Goal: Entertainment & Leisure: Consume media (video, audio)

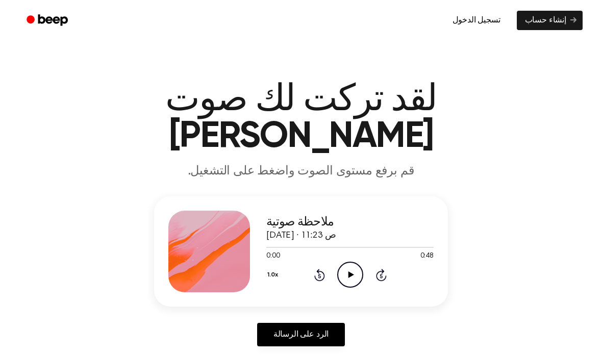
scroll to position [1, 0]
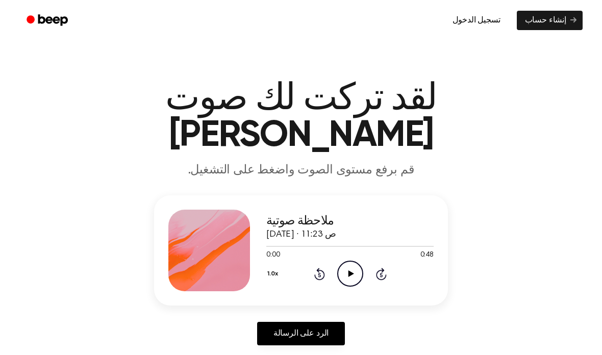
click at [349, 261] on icon "Play Audio" at bounding box center [350, 274] width 26 height 26
click at [349, 261] on icon "Pause Audio" at bounding box center [350, 274] width 26 height 26
click at [345, 261] on icon "Play Audio" at bounding box center [350, 274] width 26 height 26
click at [350, 261] on icon "Pause Audio" at bounding box center [350, 274] width 26 height 26
click at [325, 242] on div at bounding box center [350, 246] width 167 height 8
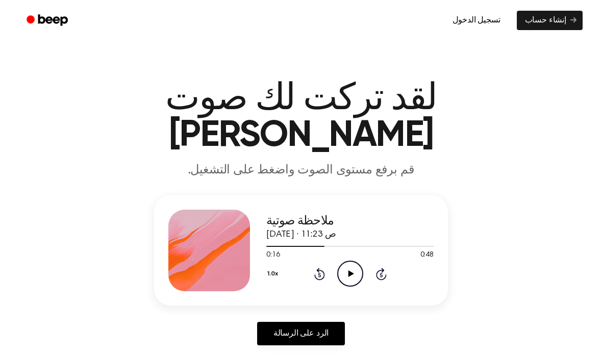
click at [346, 261] on icon "Play Audio" at bounding box center [350, 274] width 26 height 26
click at [348, 261] on icon "Pause Audio" at bounding box center [350, 274] width 26 height 26
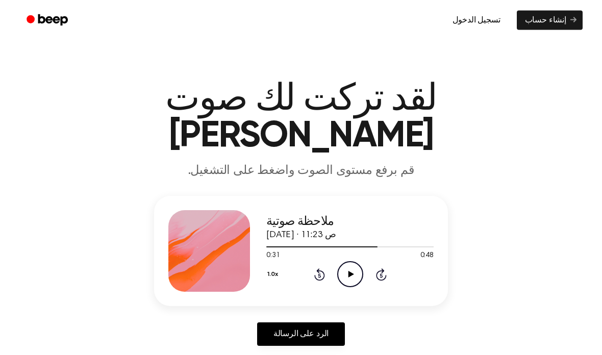
click at [333, 243] on div at bounding box center [350, 247] width 167 height 8
click at [351, 271] on icon at bounding box center [351, 274] width 6 height 7
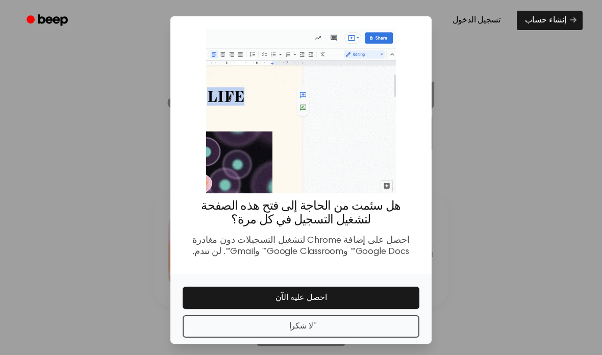
click at [542, 204] on div at bounding box center [301, 177] width 602 height 355
click at [300, 336] on button "ًلا شكرا" at bounding box center [301, 327] width 237 height 22
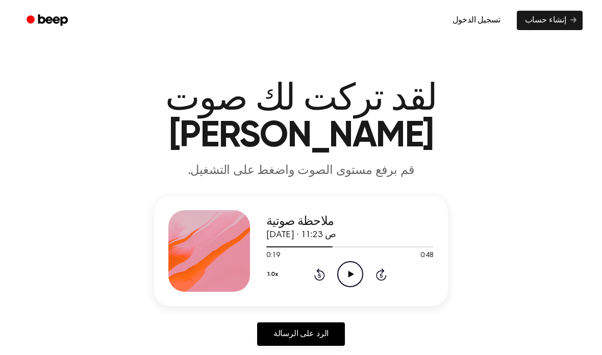
click at [351, 261] on icon "Play Audio" at bounding box center [350, 274] width 26 height 26
click at [346, 261] on icon "Pause Audio" at bounding box center [350, 274] width 26 height 26
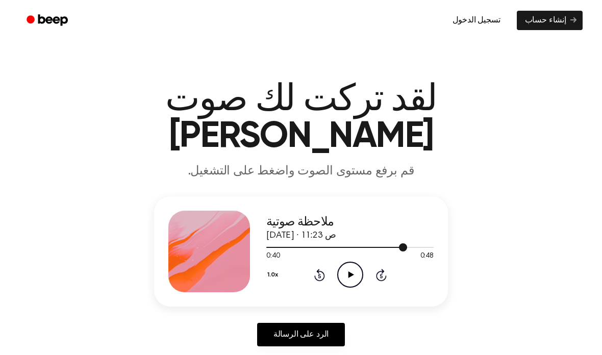
click at [329, 243] on div at bounding box center [350, 247] width 167 height 8
click at [301, 243] on div at bounding box center [350, 247] width 167 height 8
click at [347, 262] on icon "Play Audio" at bounding box center [350, 275] width 26 height 26
click at [282, 243] on div at bounding box center [350, 247] width 167 height 8
click at [348, 272] on icon at bounding box center [350, 275] width 5 height 7
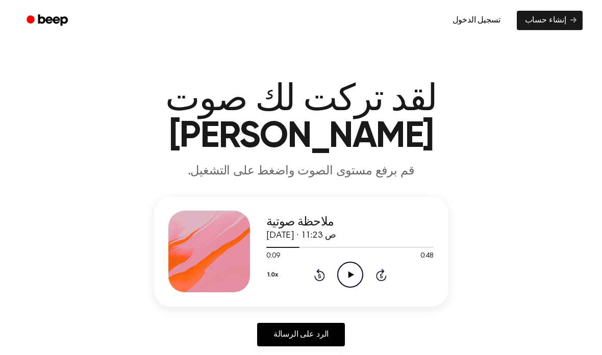
click at [287, 243] on div at bounding box center [350, 247] width 167 height 8
click at [351, 272] on icon at bounding box center [351, 275] width 6 height 7
